Goal: Transaction & Acquisition: Purchase product/service

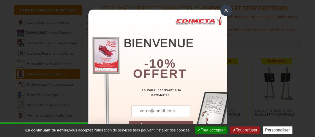
scroll to position [101, 0]
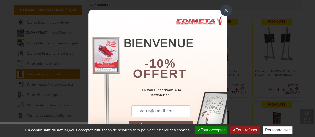
click at [226, 10] on div "×" at bounding box center [226, 11] width 12 height 12
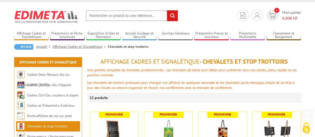
scroll to position [0, 0]
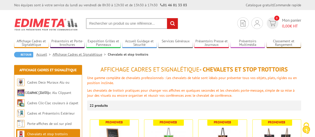
click at [143, 24] on input "text" at bounding box center [132, 23] width 92 height 11
paste input "Chevalet Identification PorteRéférence produit : 3700040719043"
drag, startPoint x: 138, startPoint y: 22, endPoint x: 69, endPoint y: 23, distance: 68.9
click at [69, 23] on section "Je me connecte Nouveau client ? Inscrivez-vous 0 Mon panier 0,00 € HT Chevalet …" at bounding box center [157, 22] width 287 height 24
type input "Chevalet Identification PorteRéférence produit : 3700040719043"
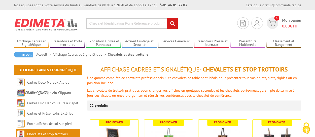
click at [173, 23] on input "rechercher" at bounding box center [172, 23] width 11 height 11
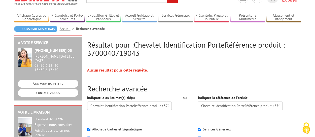
scroll to position [25, 0]
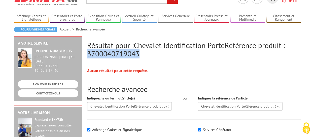
drag, startPoint x: 88, startPoint y: 53, endPoint x: 141, endPoint y: 53, distance: 53.6
click at [141, 53] on h2 "Résultat pour : Chevalet Identification PorteRéférence produit : 3700040719043" at bounding box center [194, 49] width 214 height 17
copy span "3700040719043"
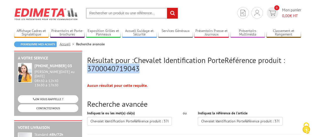
scroll to position [0, 0]
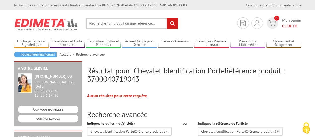
drag, startPoint x: 162, startPoint y: 23, endPoint x: 118, endPoint y: 24, distance: 43.5
click at [118, 24] on input "text" at bounding box center [132, 23] width 92 height 11
paste input "3700040719043"
type input "3700040719043"
click at [169, 23] on input "rechercher" at bounding box center [172, 23] width 11 height 11
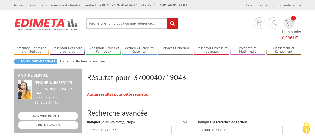
click at [137, 25] on input "text" at bounding box center [132, 23] width 92 height 11
type input "CHEVALET IDENTIFICATION"
click at [172, 23] on input "rechercher" at bounding box center [172, 23] width 11 height 11
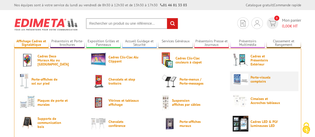
click at [263, 80] on span "Porte-visuels comptoirs" at bounding box center [265, 79] width 30 height 8
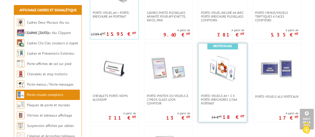
scroll to position [402, 0]
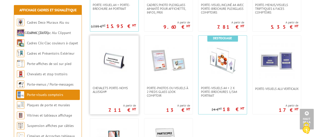
click at [125, 76] on img at bounding box center [114, 60] width 35 height 35
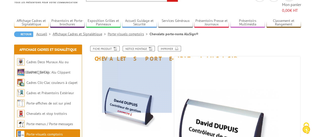
scroll to position [50, 0]
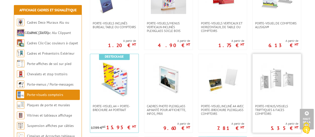
scroll to position [277, 0]
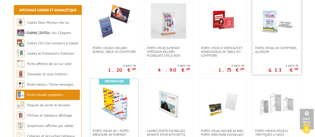
click at [286, 29] on img at bounding box center [276, 20] width 35 height 35
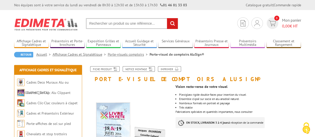
scroll to position [75, 0]
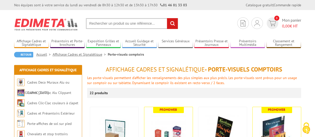
click at [101, 24] on input "text" at bounding box center [132, 23] width 92 height 11
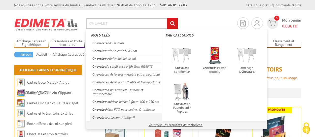
type input "CHEVALET"
click at [123, 121] on link "Chevalet porte-nom AluSign®" at bounding box center [126, 117] width 72 height 8
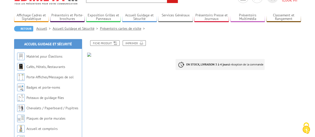
scroll to position [50, 0]
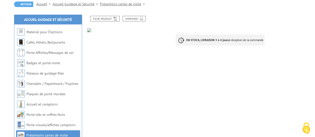
click at [93, 30] on img at bounding box center [129, 30] width 85 height 4
click at [113, 19] on icon at bounding box center [114, 18] width 5 height 4
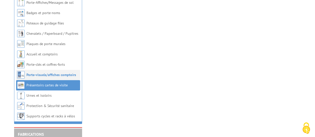
scroll to position [101, 0]
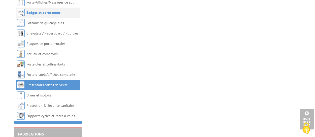
click at [38, 15] on li "Badges et porte-noms" at bounding box center [48, 13] width 64 height 10
click at [38, 13] on link "Badges et porte-noms" at bounding box center [43, 12] width 34 height 5
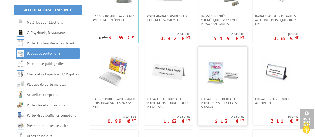
scroll to position [151, 0]
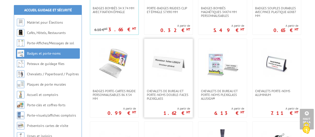
click at [176, 66] on img at bounding box center [168, 63] width 35 height 35
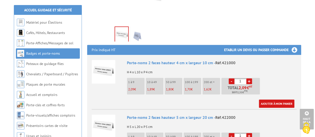
scroll to position [151, 0]
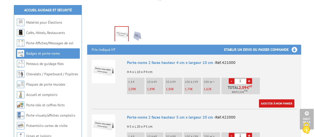
click at [140, 29] on img at bounding box center [137, 35] width 12 height 16
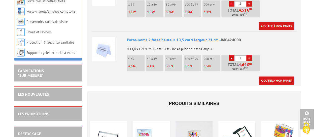
scroll to position [327, 0]
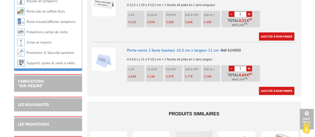
click at [110, 56] on img at bounding box center [104, 59] width 24 height 24
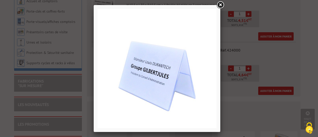
click at [223, 6] on link at bounding box center [220, 5] width 9 height 9
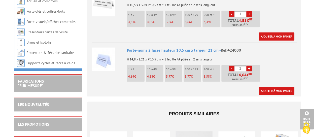
click at [172, 68] on li "50 à 99 3,97 €" at bounding box center [173, 73] width 18 height 17
click at [172, 66] on li "50 à 99 3,97 €" at bounding box center [173, 73] width 18 height 17
click at [185, 74] on span "3,77" at bounding box center [188, 76] width 6 height 4
click at [195, 67] on li "100 à 199 3,77 €" at bounding box center [192, 73] width 18 height 17
click at [249, 65] on link "+" at bounding box center [249, 68] width 6 height 6
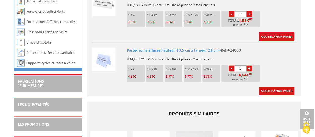
type input "2"
click at [240, 65] on input "2" at bounding box center [240, 68] width 12 height 6
type input "100"
click at [276, 87] on link "Ajouter à mon panier" at bounding box center [276, 91] width 35 height 8
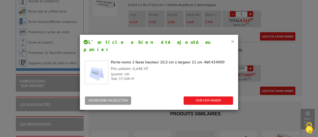
click at [231, 43] on button "×" at bounding box center [233, 41] width 4 height 7
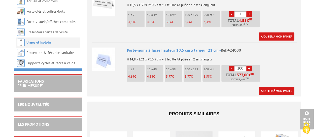
click at [46, 40] on link "Urnes et isoloirs" at bounding box center [38, 42] width 25 height 5
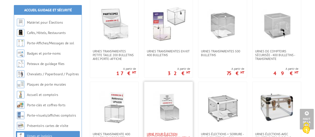
scroll to position [101, 0]
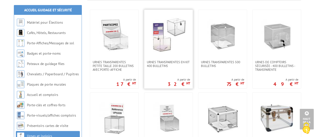
click at [158, 35] on img at bounding box center [168, 34] width 35 height 35
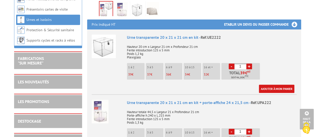
scroll to position [226, 0]
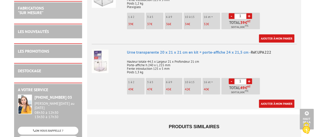
click at [240, 78] on input "1" at bounding box center [240, 81] width 12 height 6
type input "6"
click at [266, 99] on link "Ajouter à mon panier" at bounding box center [276, 103] width 35 height 8
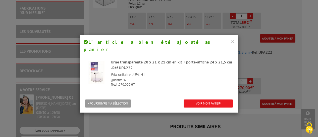
click at [231, 42] on button "×" at bounding box center [233, 41] width 4 height 7
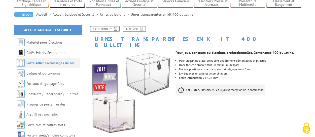
scroll to position [50, 0]
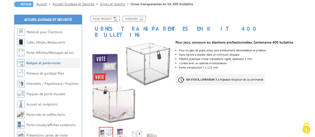
click at [42, 65] on link "Badges et porte-noms" at bounding box center [43, 63] width 34 height 5
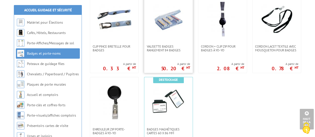
scroll to position [277, 0]
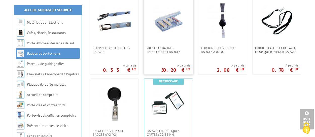
click at [164, 28] on img at bounding box center [168, 20] width 35 height 35
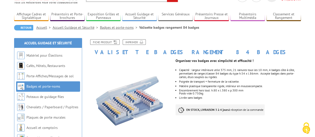
scroll to position [25, 0]
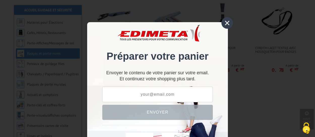
click at [224, 23] on div "×" at bounding box center [227, 23] width 12 height 12
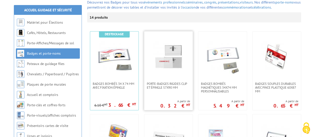
scroll to position [101, 0]
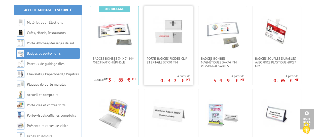
click at [173, 47] on img at bounding box center [168, 31] width 35 height 35
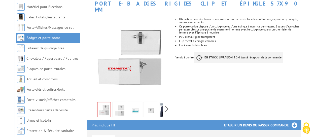
scroll to position [151, 0]
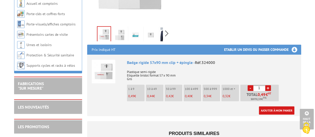
click at [193, 87] on li "100 à 499 0,40 €" at bounding box center [192, 92] width 18 height 17
drag, startPoint x: 261, startPoint y: 82, endPoint x: 257, endPoint y: 82, distance: 3.8
click at [257, 85] on input "1" at bounding box center [259, 88] width 12 height 6
type input "2"
type input "100"
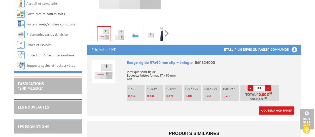
drag, startPoint x: 270, startPoint y: 103, endPoint x: 285, endPoint y: 101, distance: 14.9
click at [270, 106] on link "Ajouter à mon panier" at bounding box center [276, 110] width 35 height 8
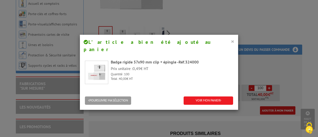
click at [232, 42] on button "×" at bounding box center [233, 41] width 4 height 7
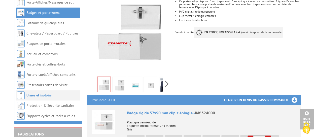
scroll to position [101, 0]
click at [53, 12] on link "Badges et porte-noms" at bounding box center [43, 12] width 34 height 5
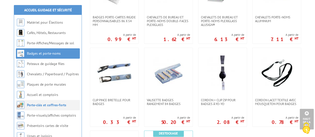
scroll to position [201, 0]
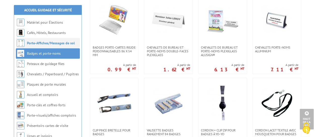
click at [63, 44] on link "Porte-Affiches/Messages de sol" at bounding box center [51, 43] width 48 height 5
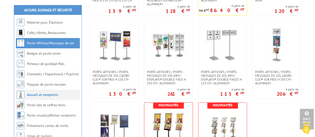
scroll to position [352, 0]
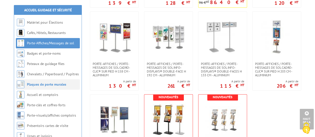
click at [57, 83] on link "Plaques de porte murales" at bounding box center [46, 84] width 39 height 5
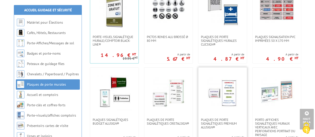
scroll to position [176, 0]
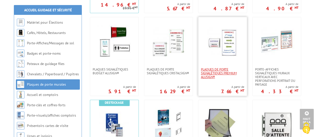
click at [221, 71] on span "Plaques de porte signalétiques Premium AluSign®" at bounding box center [222, 72] width 43 height 11
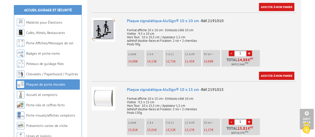
scroll to position [352, 0]
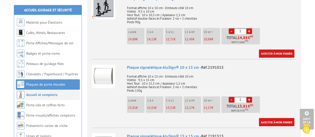
click at [52, 96] on link "Accueil et comptoirs" at bounding box center [41, 94] width 31 height 5
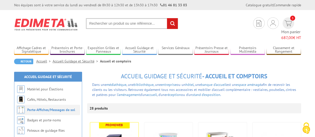
scroll to position [75, 0]
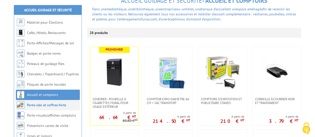
click at [53, 102] on li "Porte-clés et coffres-forts" at bounding box center [48, 105] width 64 height 10
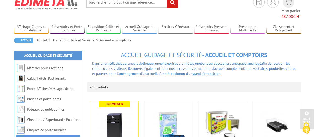
scroll to position [0, 0]
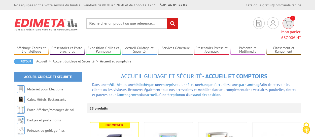
click at [285, 35] on span "687,00" at bounding box center [287, 37] width 12 height 5
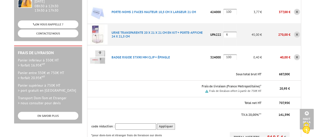
scroll to position [101, 0]
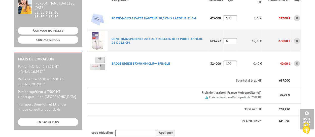
click at [181, 90] on p "Frais de livraison (France Metropolitaine)*" at bounding box center [186, 92] width 150 height 5
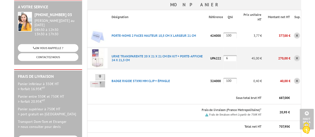
scroll to position [75, 0]
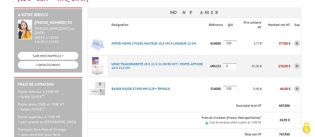
drag, startPoint x: 232, startPoint y: 57, endPoint x: 227, endPoint y: 57, distance: 5.0
click at [227, 63] on input "6" at bounding box center [229, 66] width 13 height 6
type input "0"
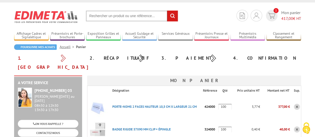
scroll to position [0, 0]
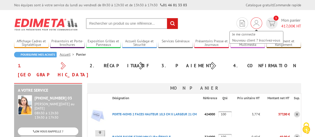
click at [257, 23] on img at bounding box center [256, 23] width 6 height 6
